Goal: Transaction & Acquisition: Book appointment/travel/reservation

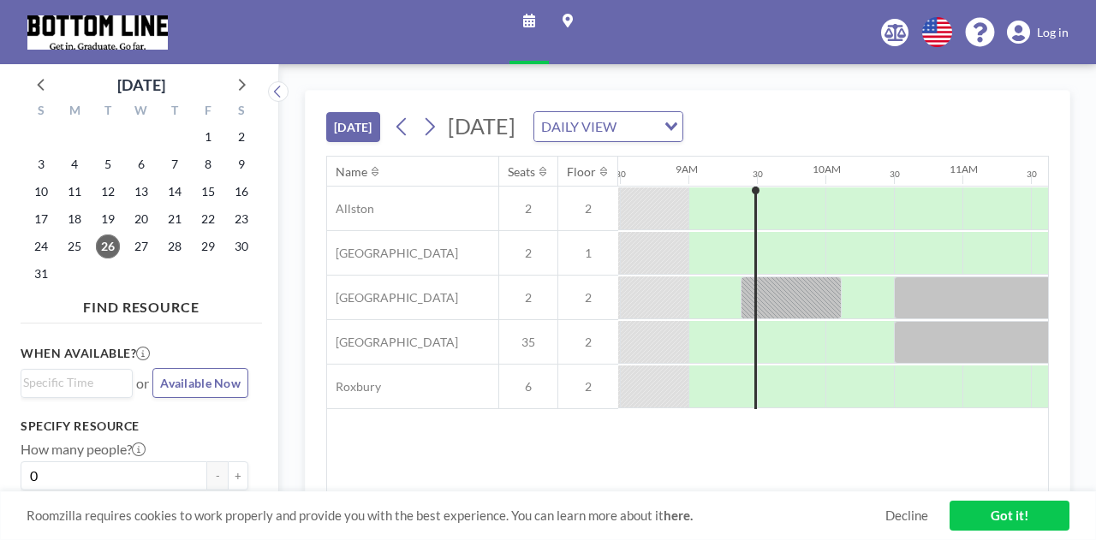
scroll to position [0, 1165]
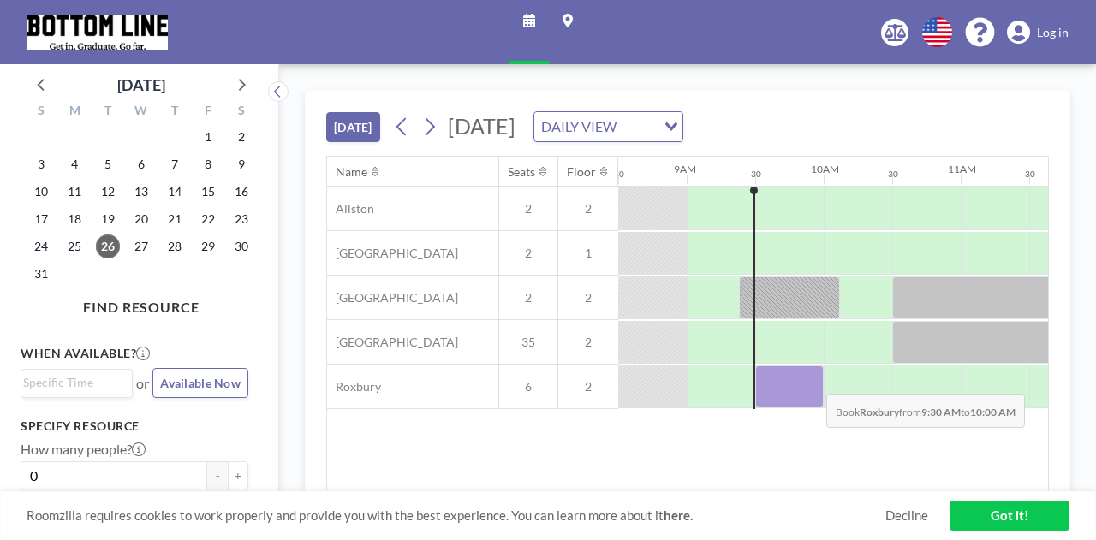
click at [813, 379] on div at bounding box center [789, 387] width 69 height 43
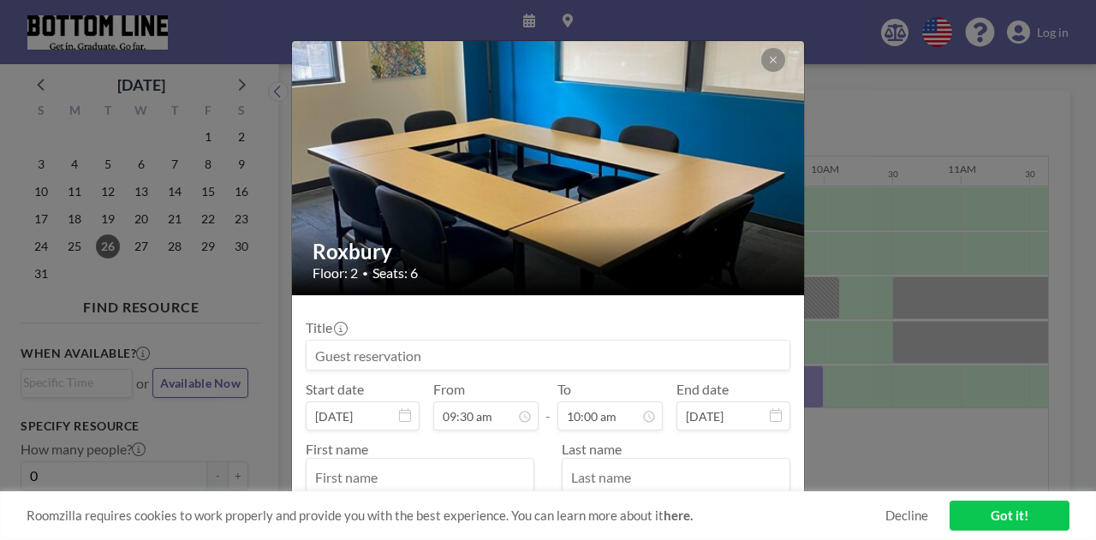
click at [471, 354] on input at bounding box center [548, 355] width 483 height 29
type input "E"
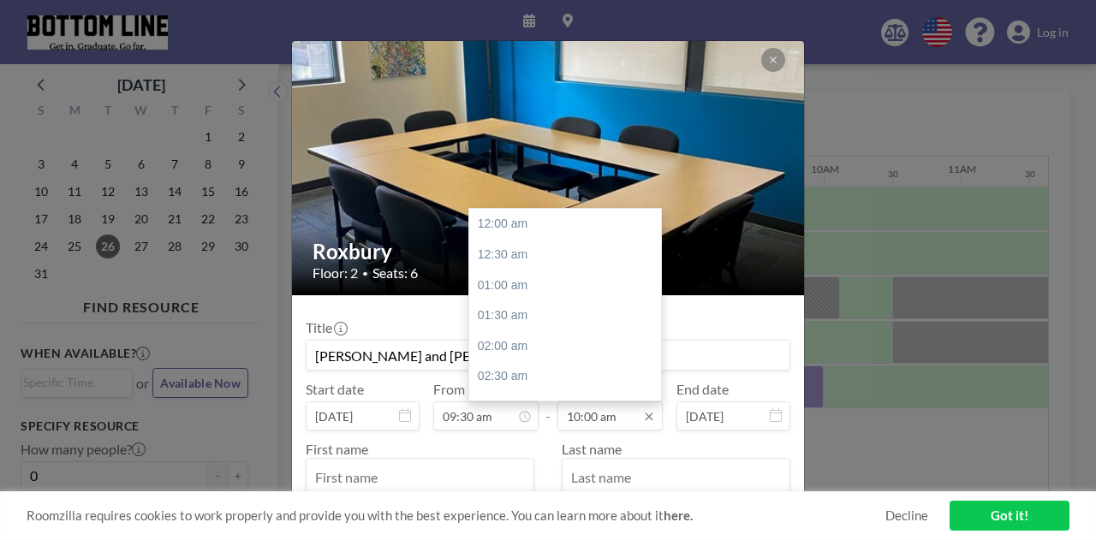
scroll to position [610, 0]
click at [587, 427] on input "10:00 am" at bounding box center [609, 416] width 105 height 29
click at [510, 265] on div "10:30 am" at bounding box center [569, 255] width 200 height 31
type input "[PERSON_NAME] and [PERSON_NAME] of Year"
type input "10:30 am"
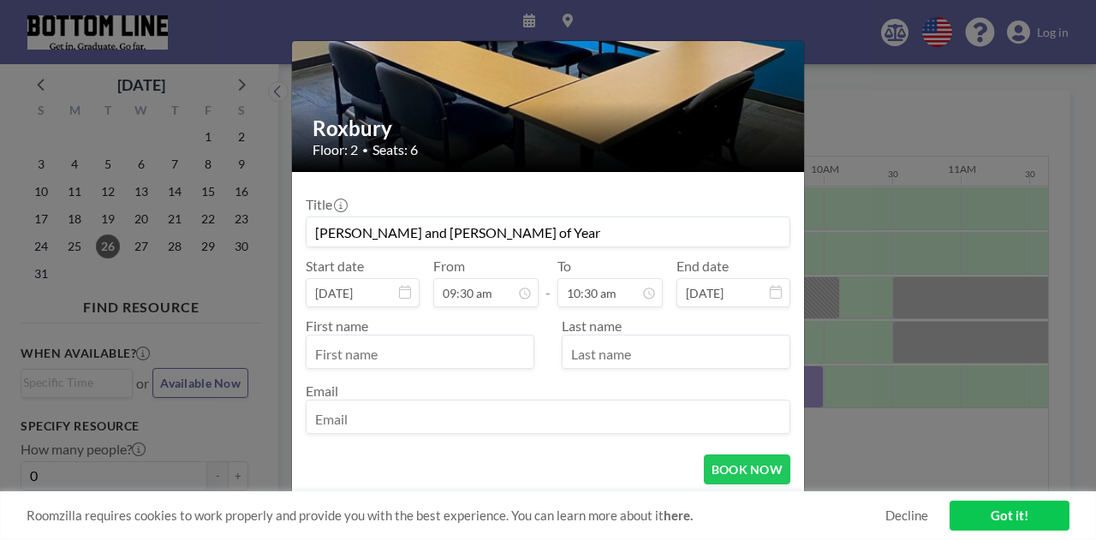
scroll to position [151, 0]
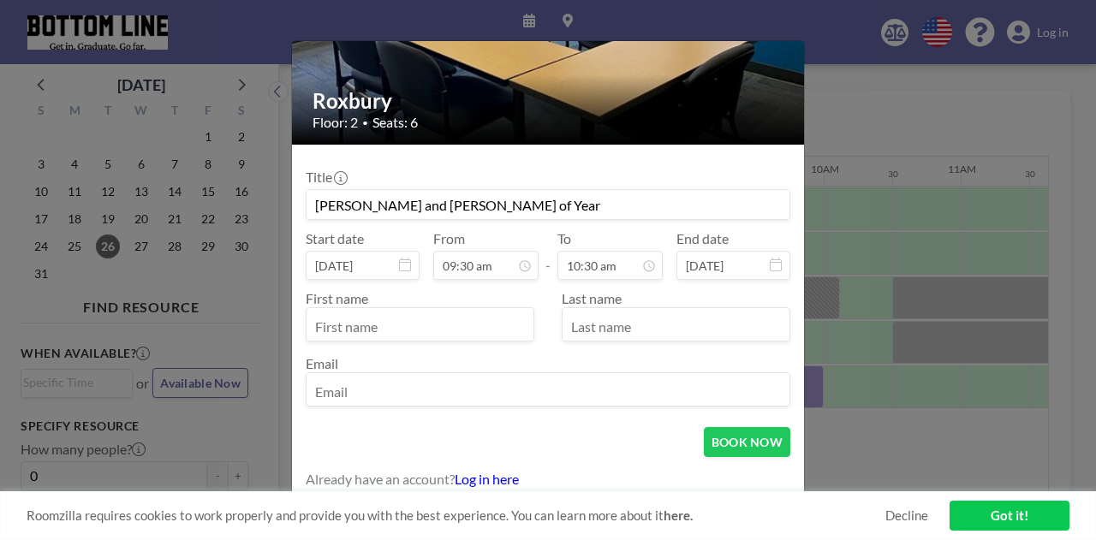
click at [373, 321] on input "text" at bounding box center [420, 326] width 227 height 29
type input "[PERSON_NAME]"
type input "k"
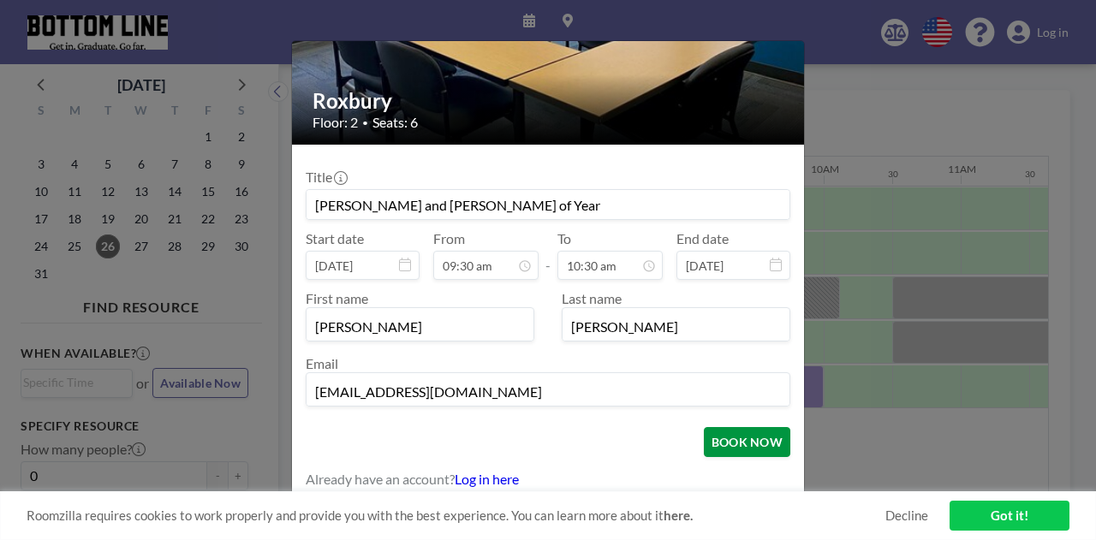
type input "[EMAIL_ADDRESS][DOMAIN_NAME]"
click at [728, 436] on button "BOOK NOW" at bounding box center [747, 442] width 86 height 30
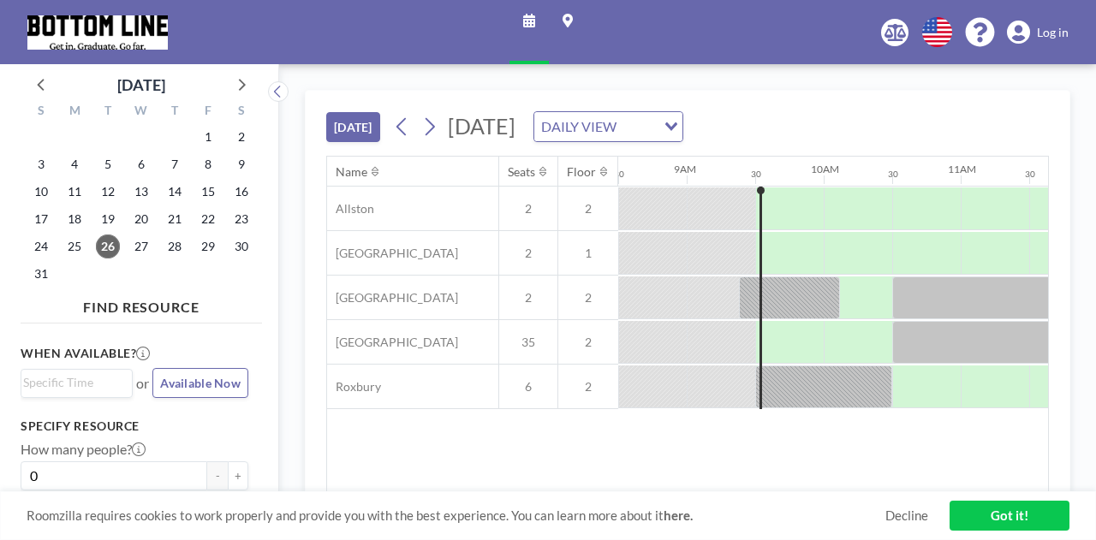
click at [800, 377] on div at bounding box center [823, 387] width 137 height 43
